Goal: Complete application form

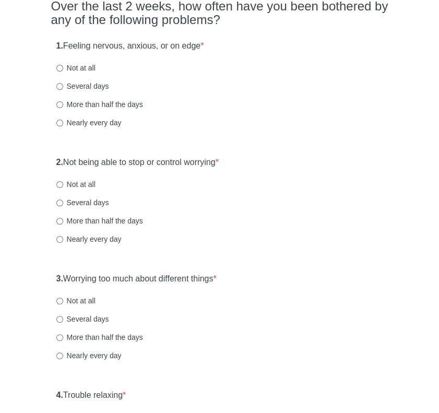
scroll to position [104, 0]
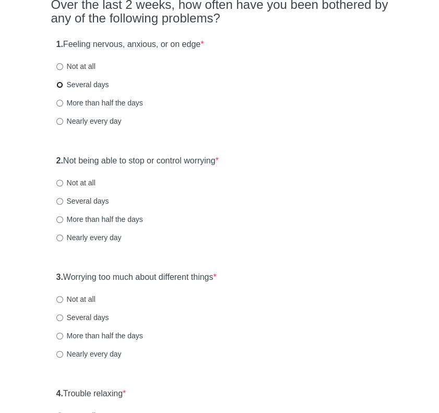
click at [62, 82] on input "Several days" at bounding box center [59, 84] width 7 height 7
radio input "true"
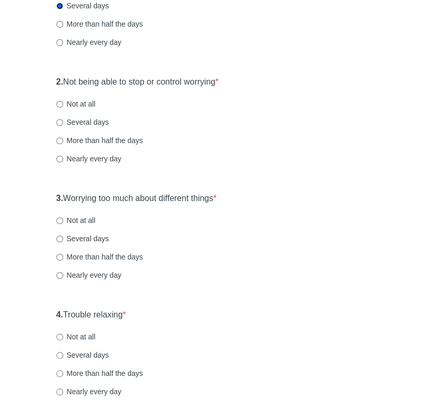
scroll to position [209, 0]
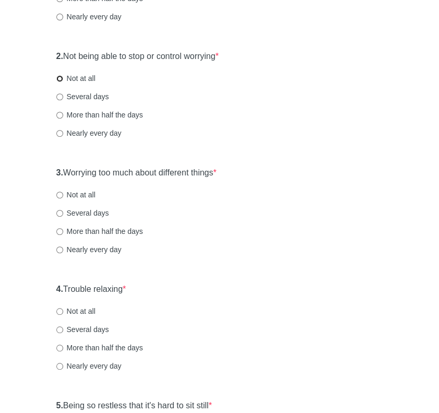
click at [60, 75] on input "Not at all" at bounding box center [59, 78] width 7 height 7
radio input "true"
click at [60, 194] on input "Not at all" at bounding box center [59, 195] width 7 height 7
radio input "true"
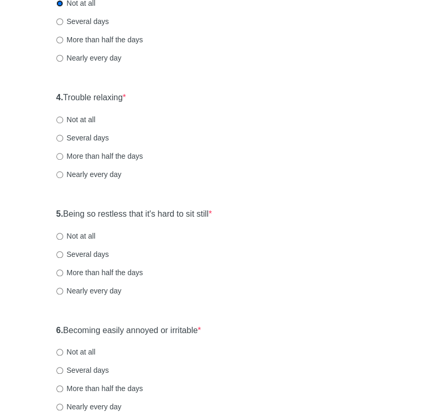
scroll to position [418, 0]
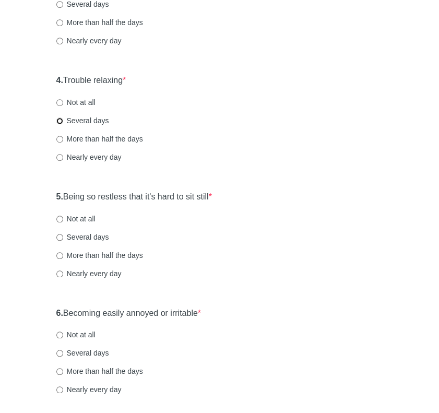
click at [61, 120] on input "Several days" at bounding box center [59, 120] width 7 height 7
radio input "true"
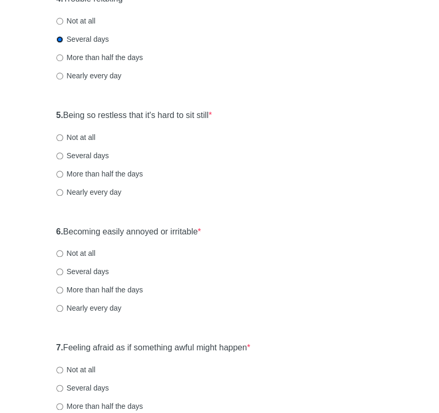
scroll to position [522, 0]
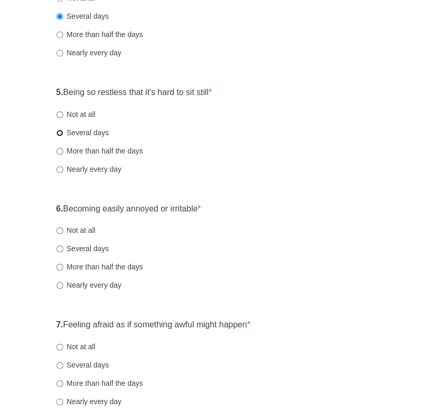
click at [60, 133] on input "Several days" at bounding box center [59, 132] width 7 height 7
radio input "true"
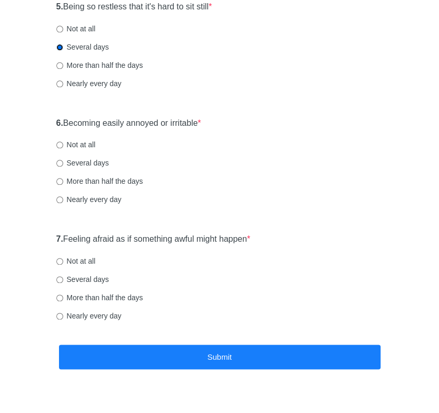
scroll to position [627, 0]
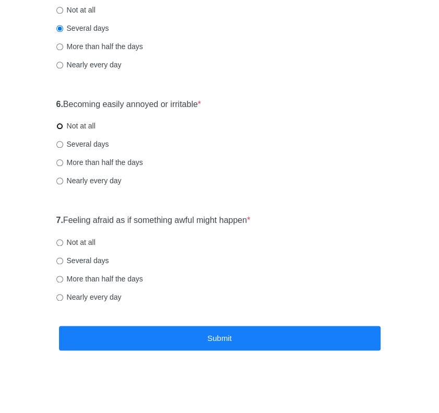
click at [61, 126] on input "Not at all" at bounding box center [59, 126] width 7 height 7
radio input "true"
click at [58, 242] on input "Not at all" at bounding box center [59, 242] width 7 height 7
radio input "true"
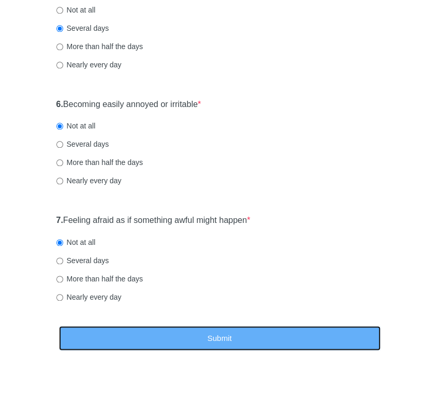
click at [250, 340] on button "Submit" at bounding box center [220, 338] width 322 height 25
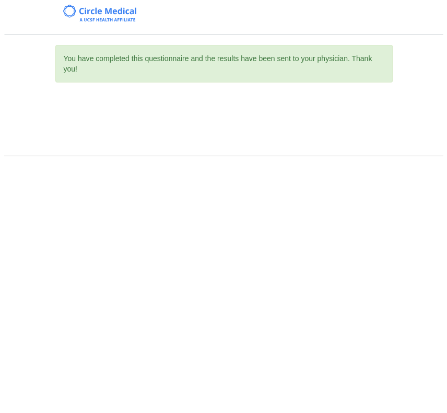
scroll to position [0, 0]
